Goal: Information Seeking & Learning: Learn about a topic

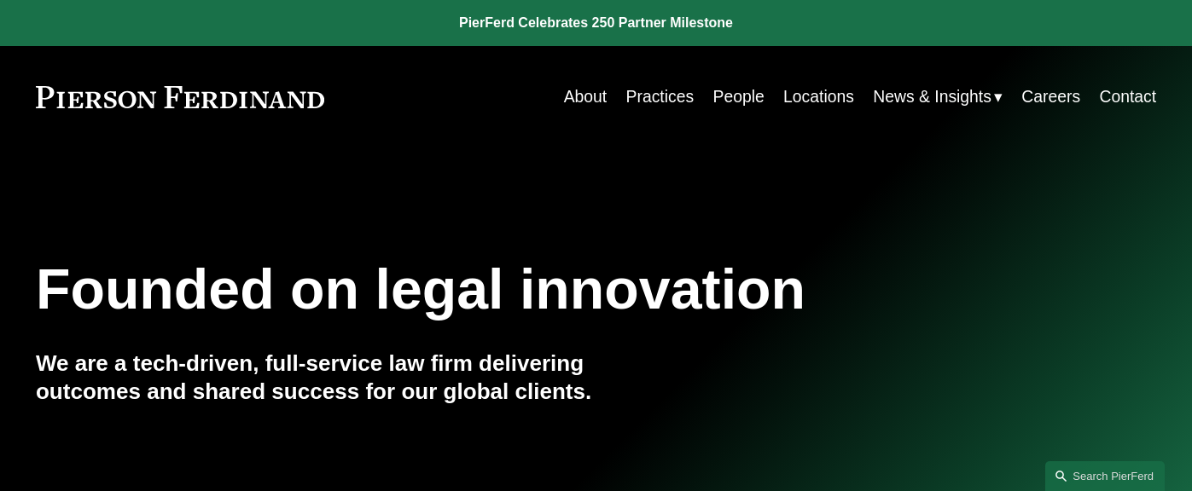
click at [664, 100] on link "Practices" at bounding box center [660, 96] width 68 height 33
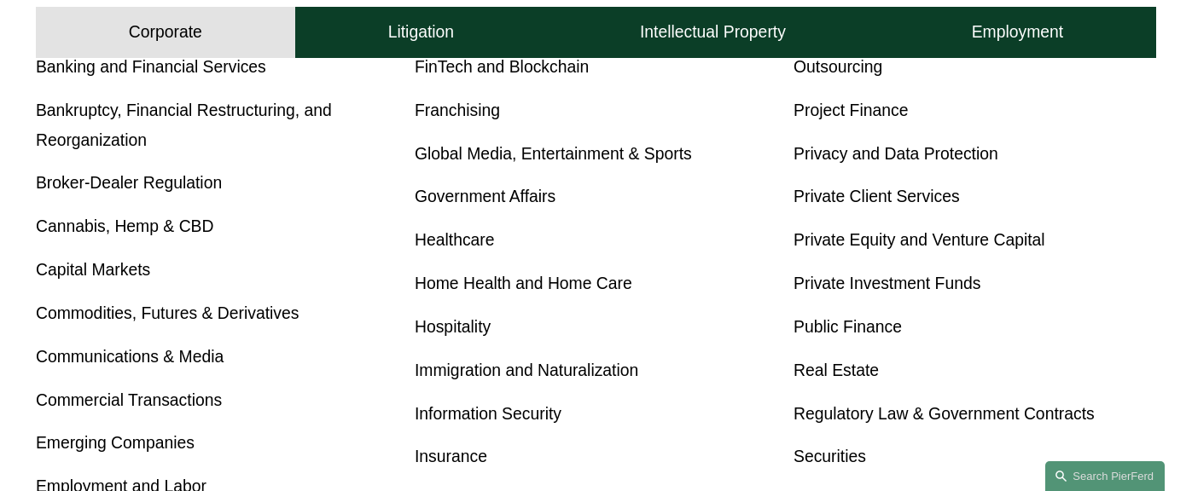
scroll to position [715, 0]
click at [908, 291] on link "Private Investment Funds" at bounding box center [886, 282] width 187 height 19
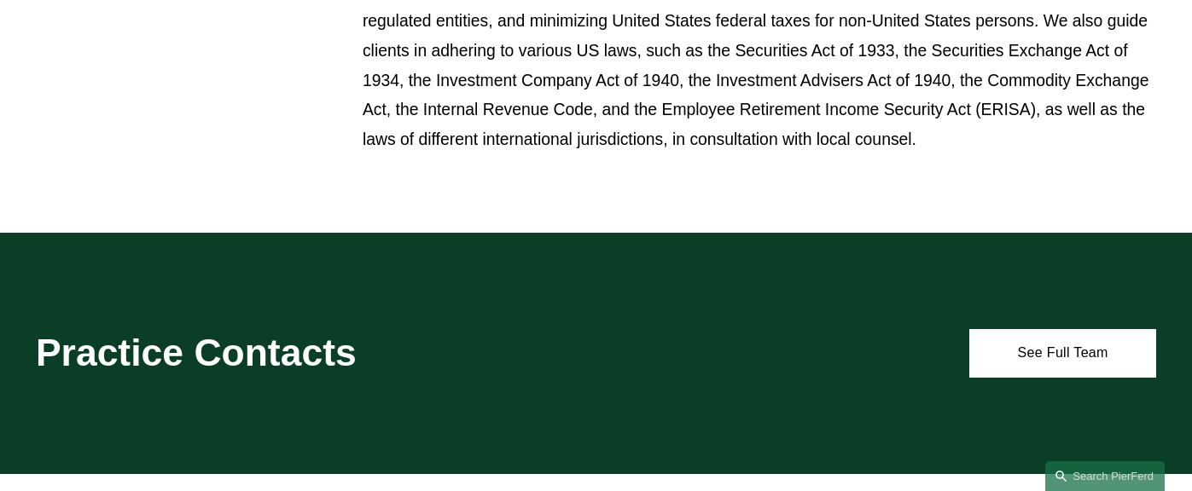
scroll to position [1133, 0]
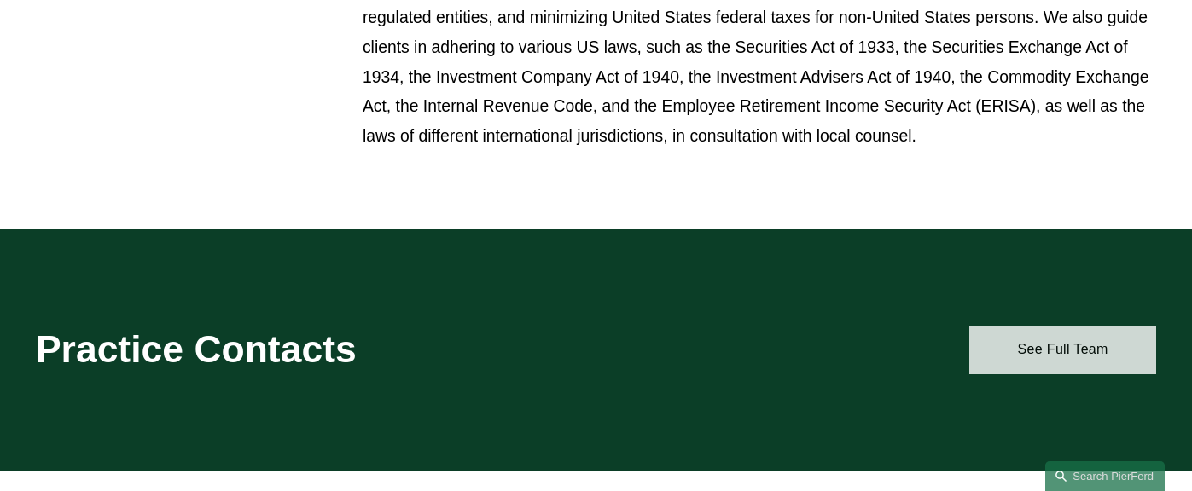
drag, startPoint x: 1001, startPoint y: 330, endPoint x: 989, endPoint y: 329, distance: 12.8
click at [1001, 330] on link "See Full Team" at bounding box center [1062, 350] width 187 height 48
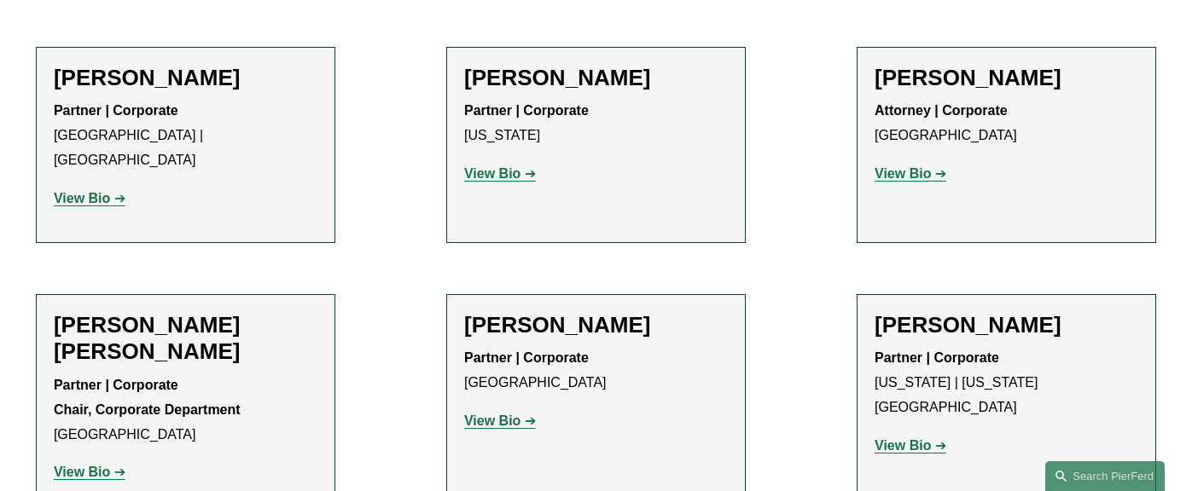
scroll to position [784, 0]
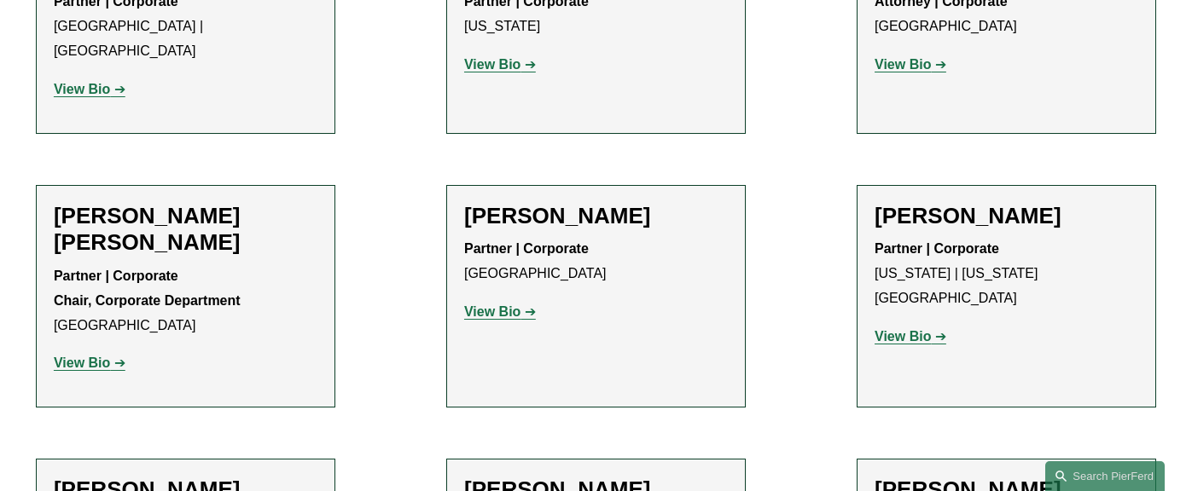
click at [86, 356] on strong "View Bio" at bounding box center [82, 363] width 56 height 14
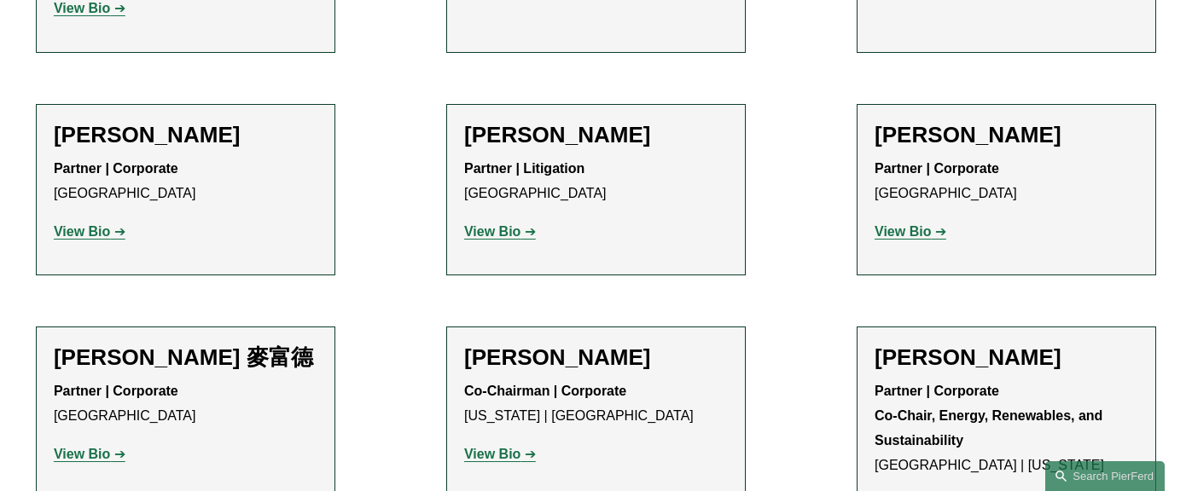
scroll to position [1140, 0]
click at [897, 223] on strong "View Bio" at bounding box center [902, 230] width 56 height 14
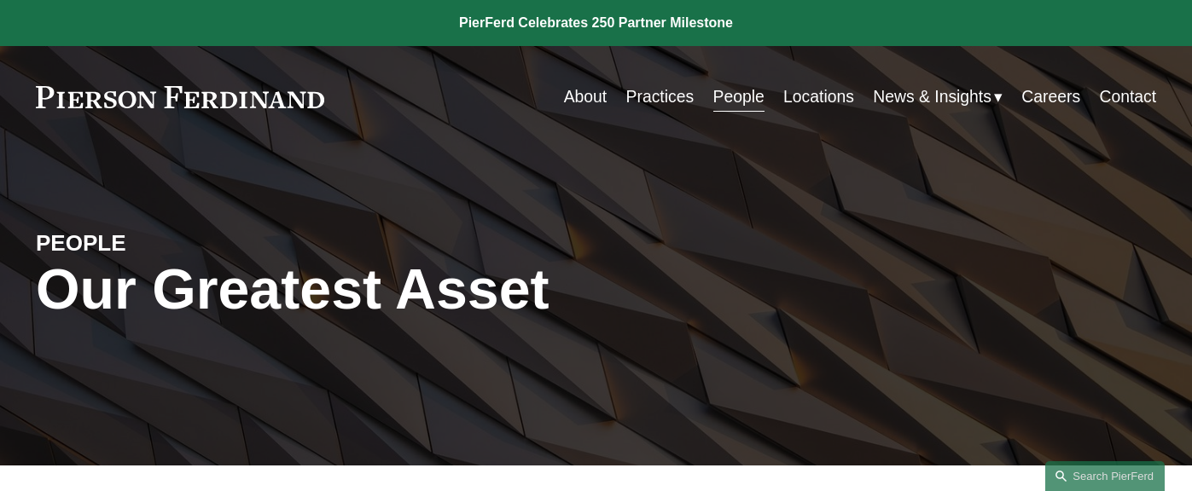
scroll to position [0, 0]
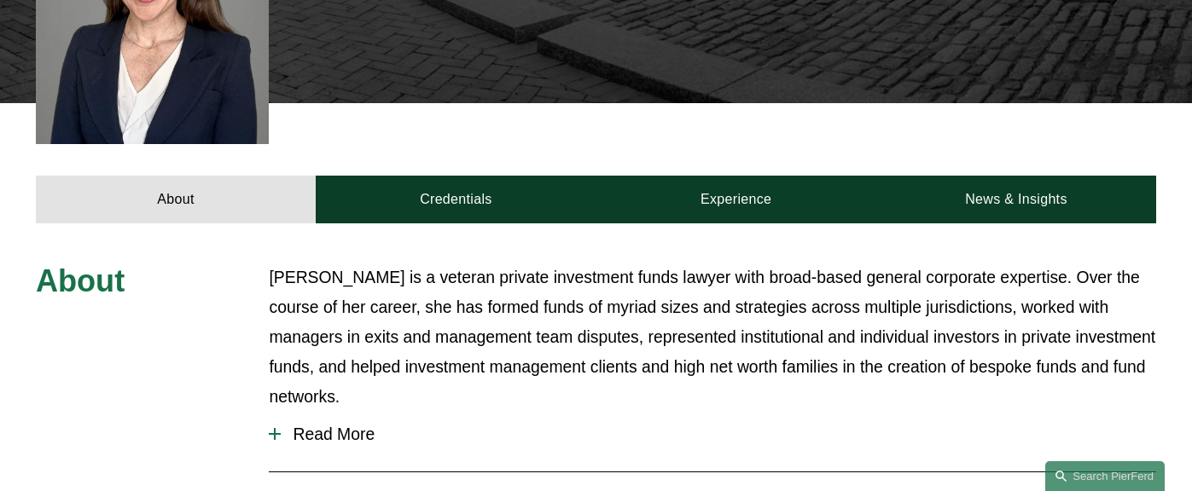
scroll to position [671, 1]
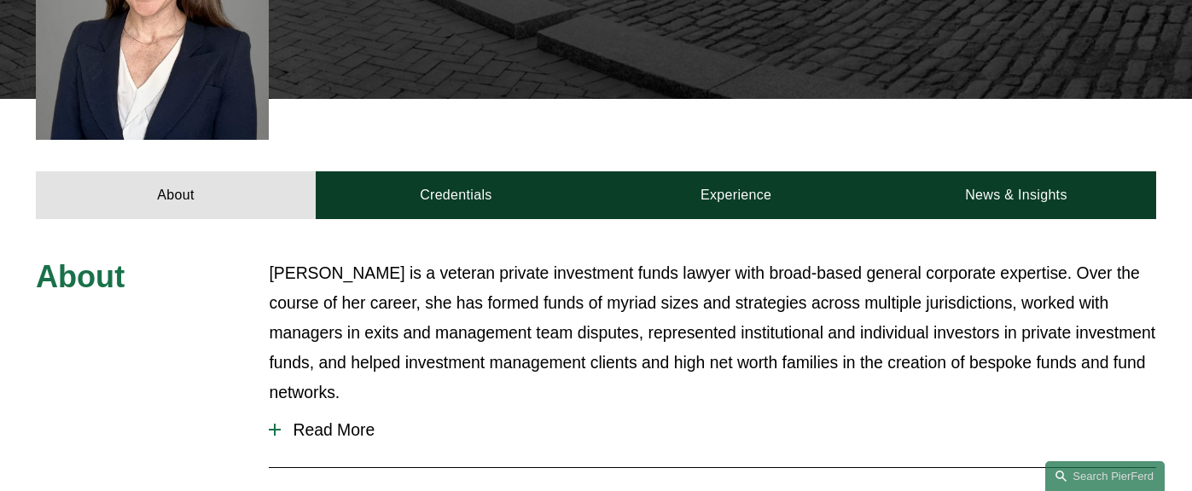
click at [330, 420] on span "Read More" at bounding box center [718, 430] width 875 height 20
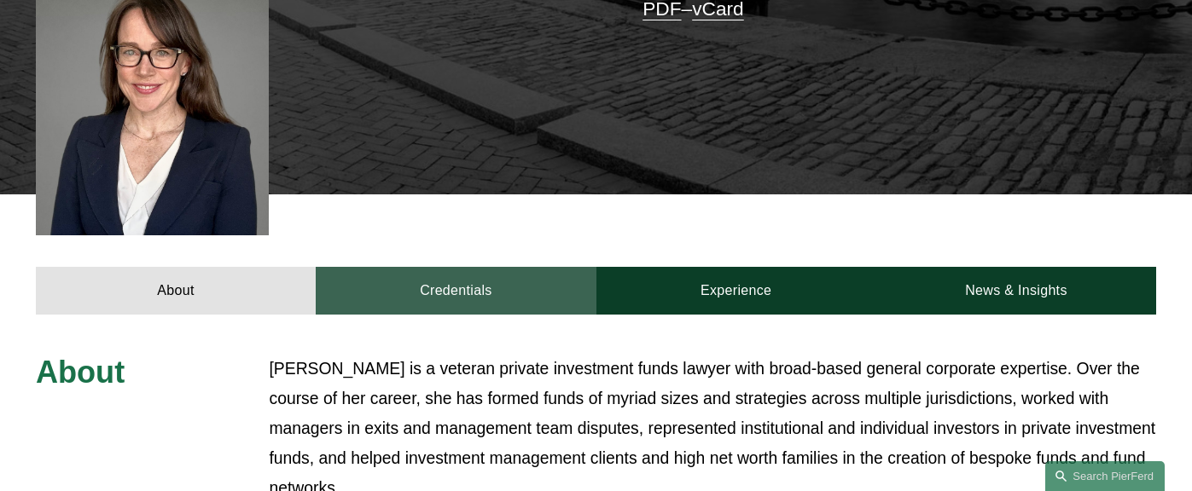
scroll to position [575, 0]
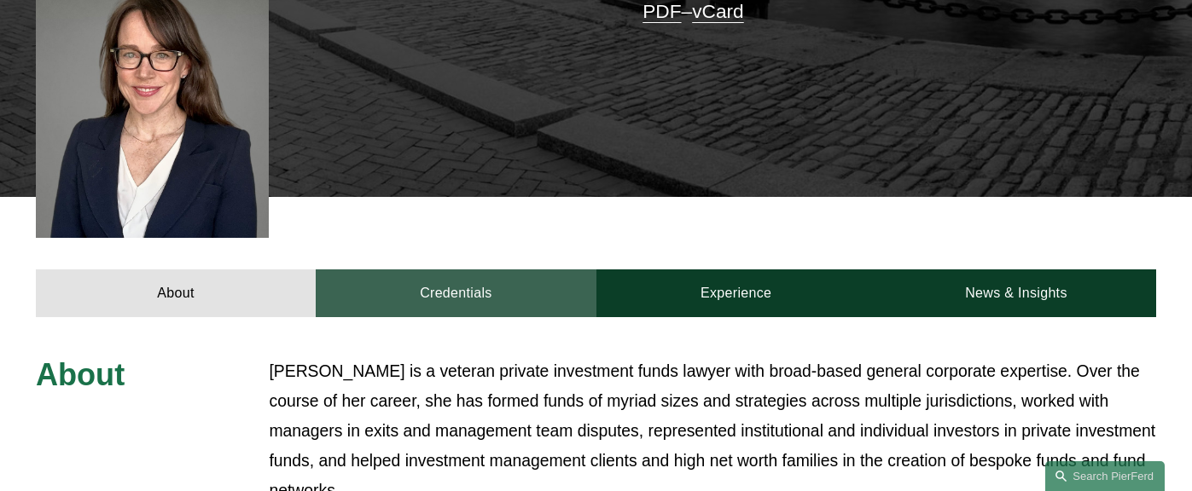
click at [463, 270] on link "Credentials" at bounding box center [456, 294] width 280 height 48
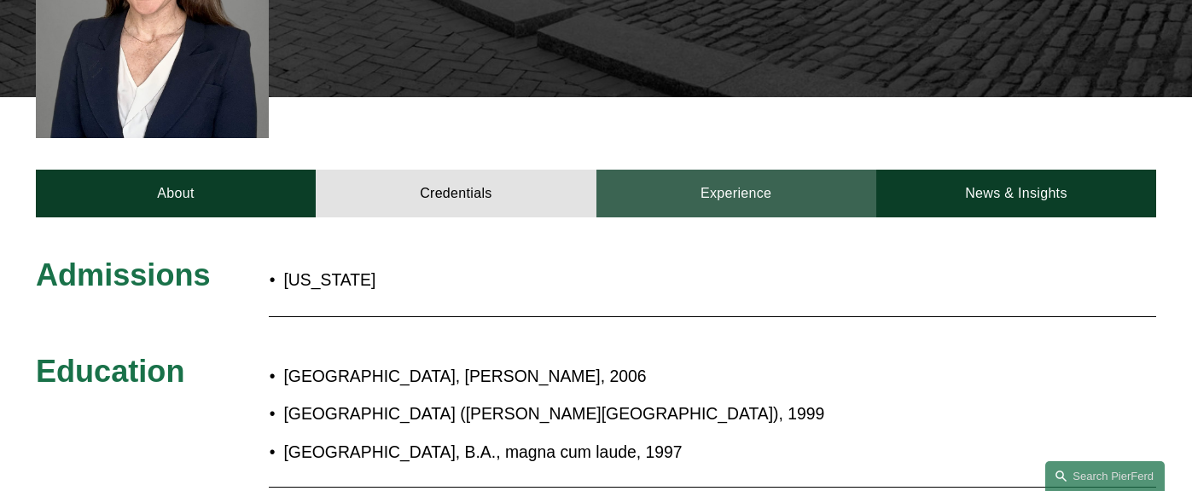
scroll to position [676, 0]
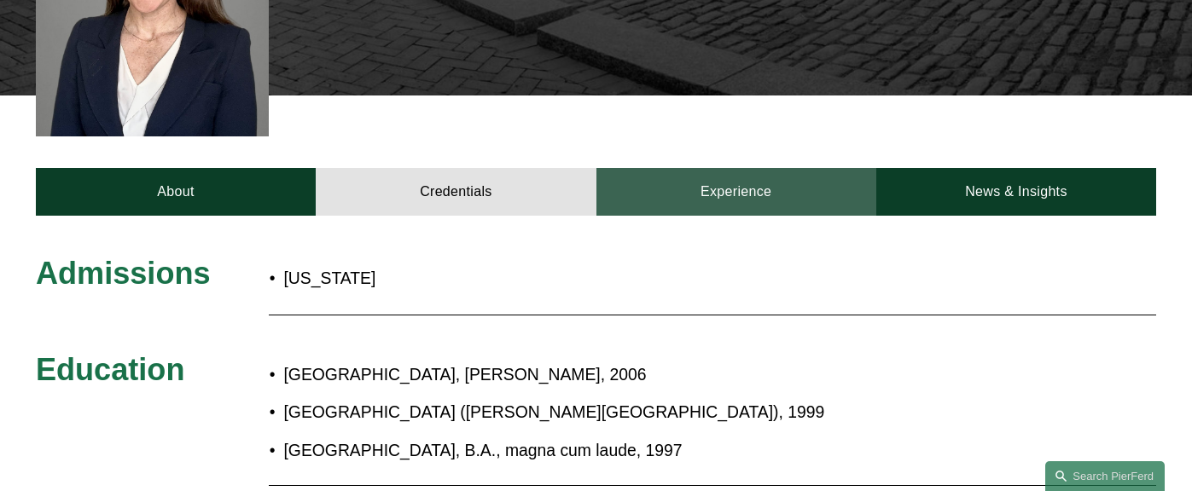
click at [710, 168] on link "Experience" at bounding box center [736, 192] width 280 height 48
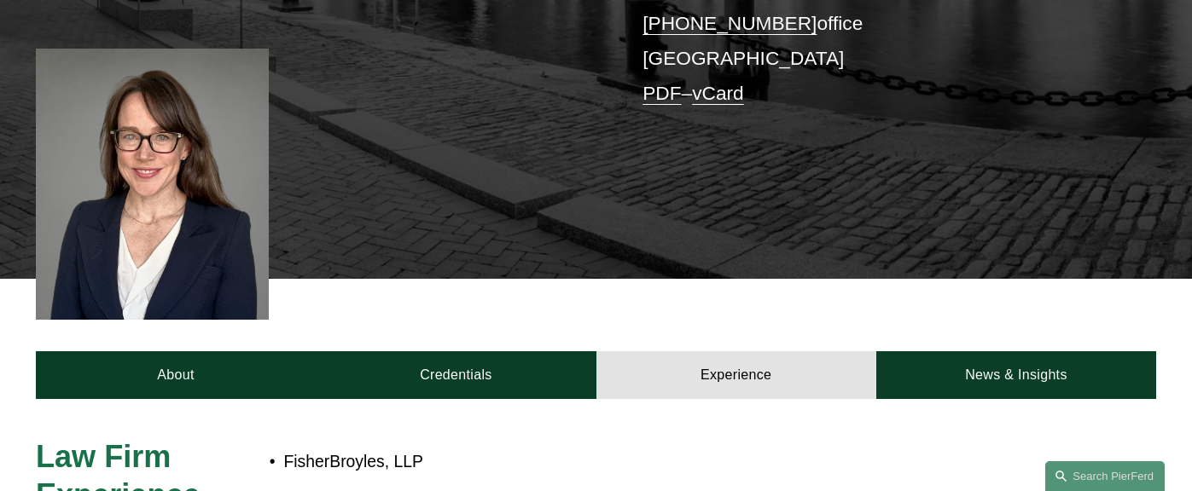
scroll to position [491, 0]
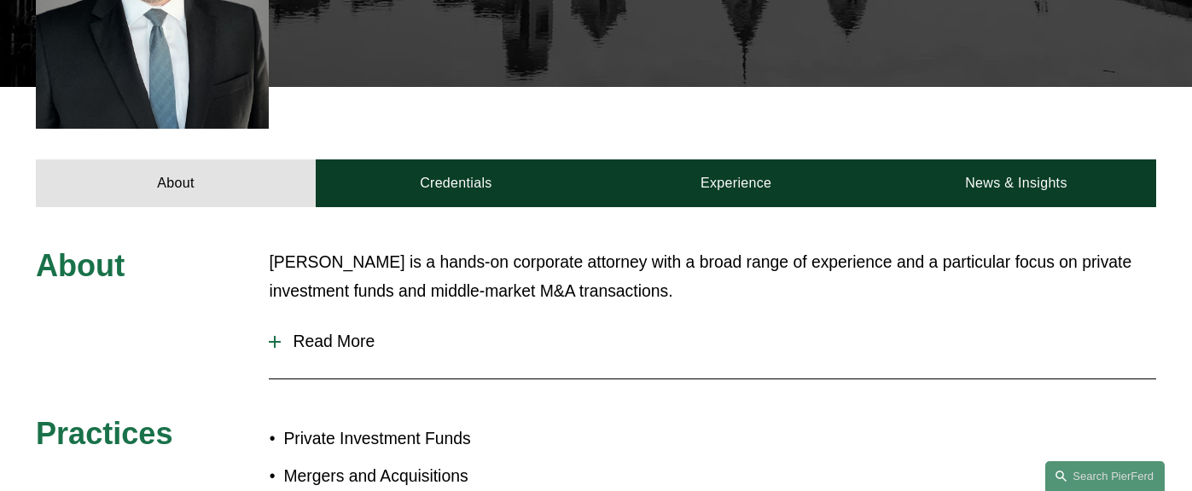
click at [330, 332] on span "Read More" at bounding box center [718, 342] width 875 height 20
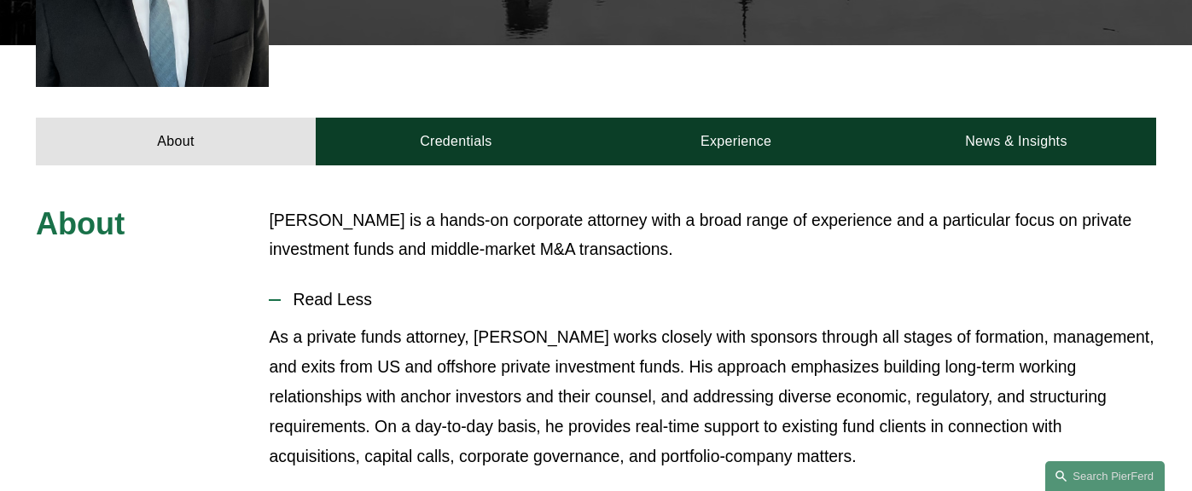
scroll to position [600, 0]
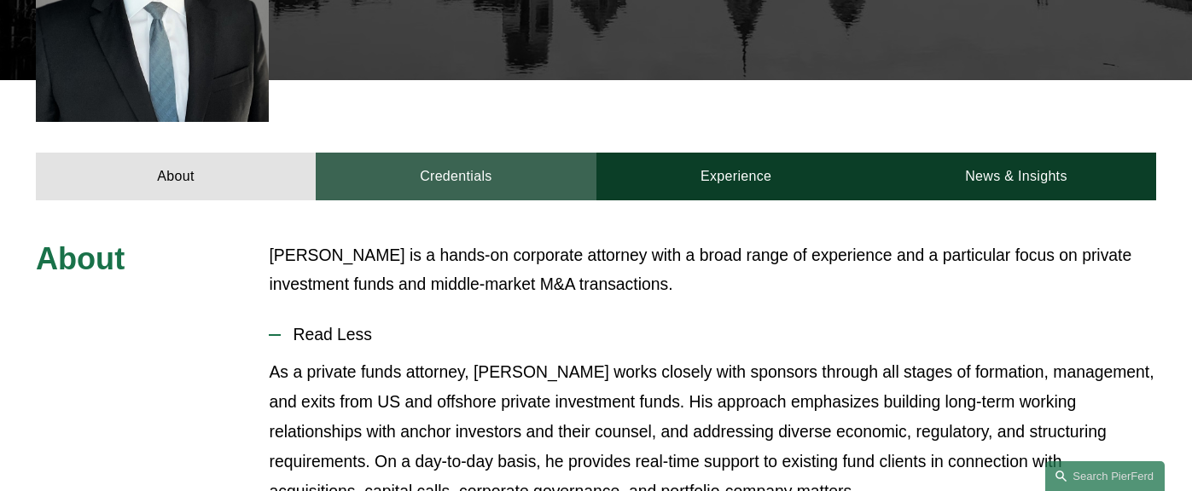
click at [453, 153] on link "Credentials" at bounding box center [456, 177] width 280 height 48
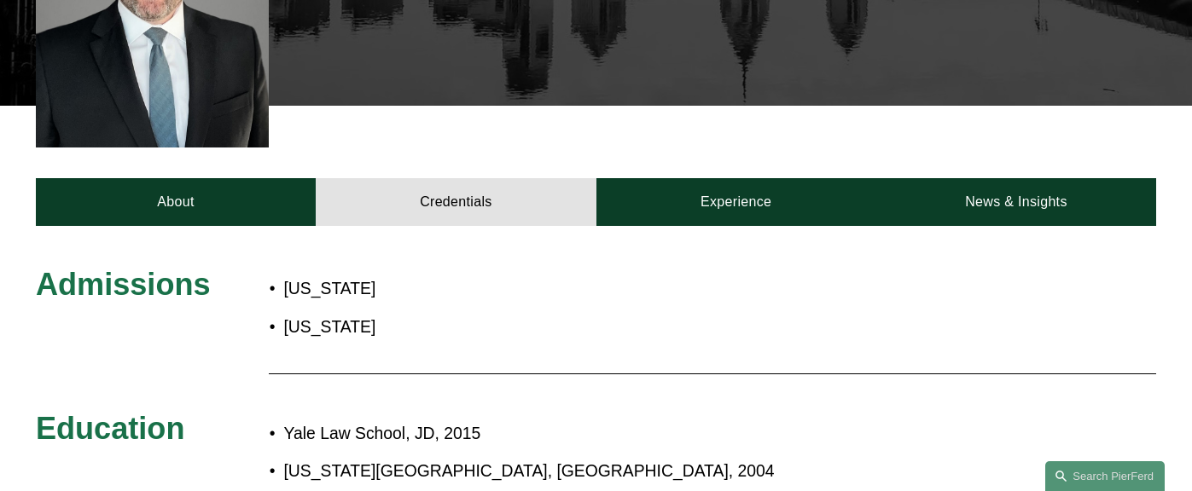
scroll to position [533, 0]
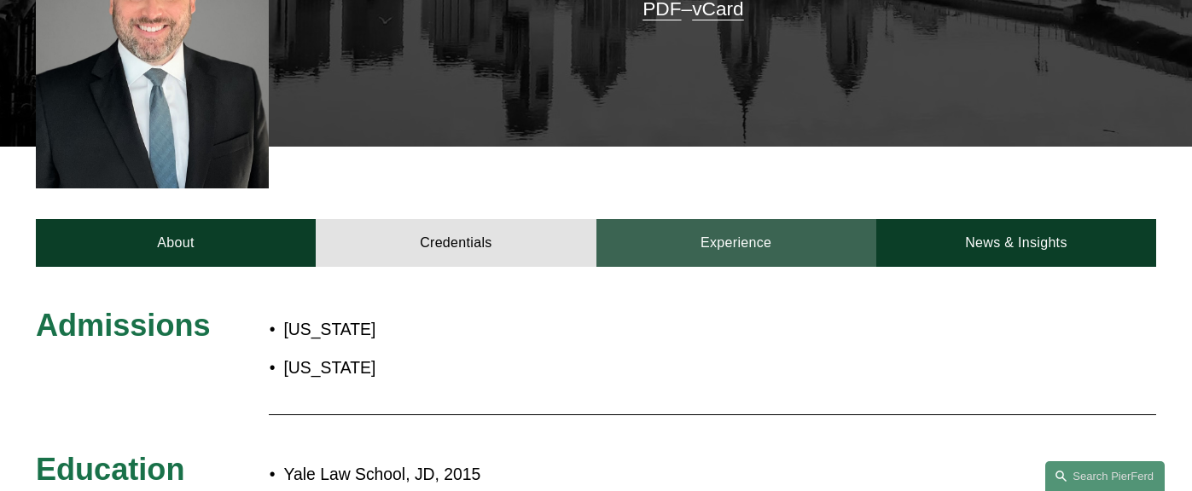
click at [714, 224] on link "Experience" at bounding box center [736, 243] width 280 height 48
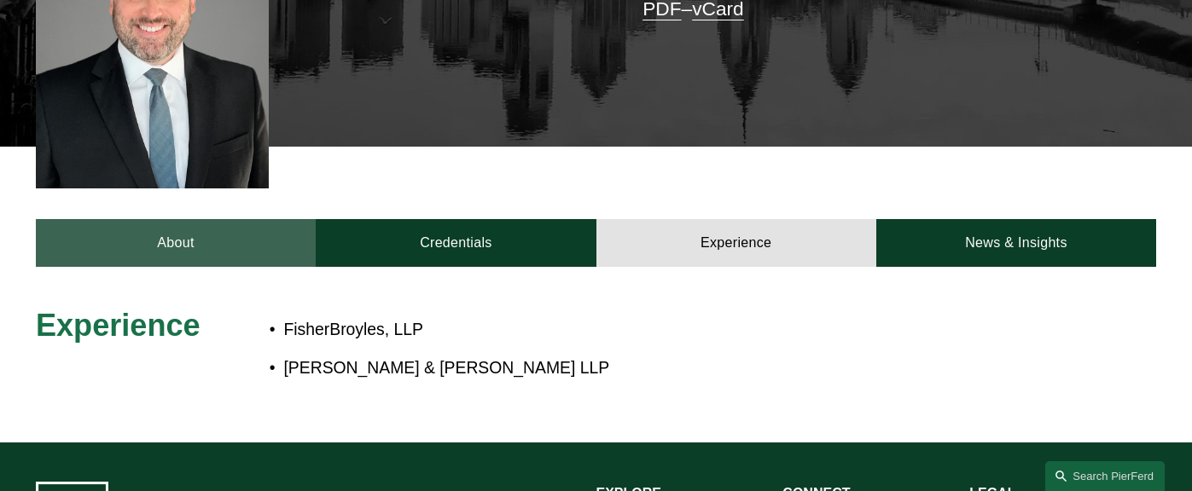
click at [207, 219] on link "About" at bounding box center [176, 243] width 280 height 48
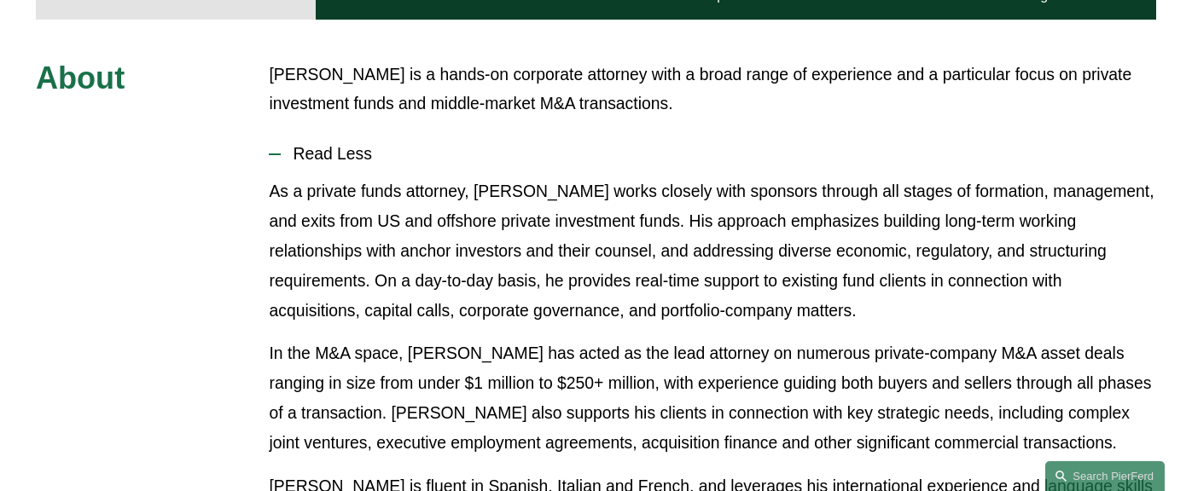
scroll to position [789, 0]
